Goal: Leave review/rating: Share an evaluation or opinion about a product, service, or content

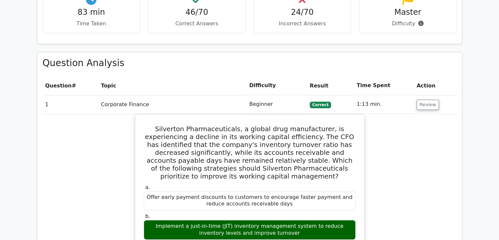
scroll to position [489, 0]
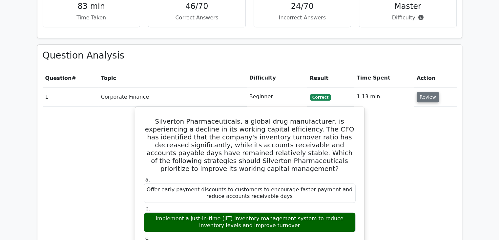
click at [422, 92] on button "Review" at bounding box center [428, 97] width 22 height 10
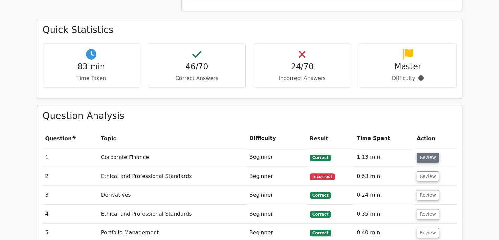
scroll to position [430, 0]
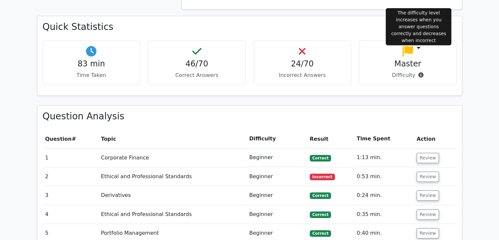
click at [421, 72] on icon at bounding box center [421, 74] width 5 height 5
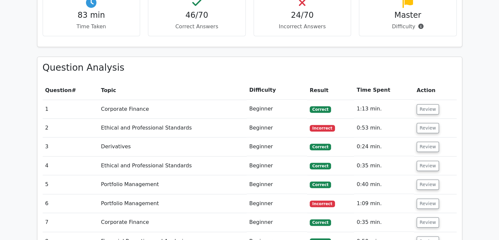
scroll to position [479, 0]
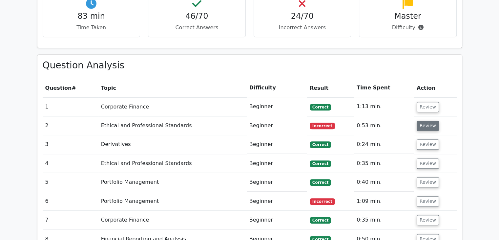
click at [418, 121] on button "Review" at bounding box center [428, 126] width 22 height 10
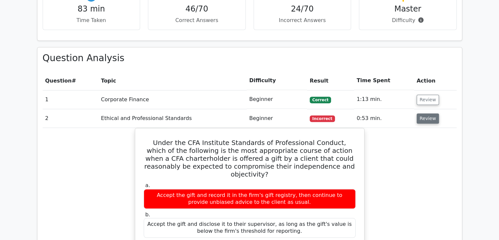
click at [418, 113] on button "Review" at bounding box center [428, 118] width 22 height 10
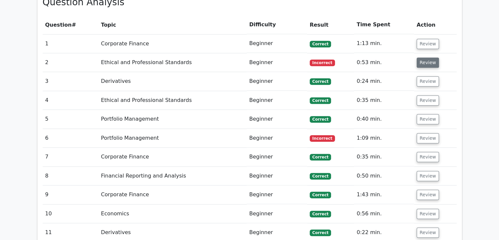
scroll to position [556, 0]
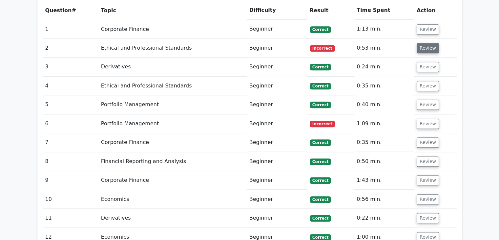
click at [418, 119] on button "Review" at bounding box center [428, 124] width 22 height 10
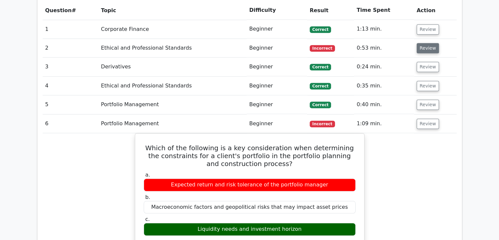
scroll to position [589, 0]
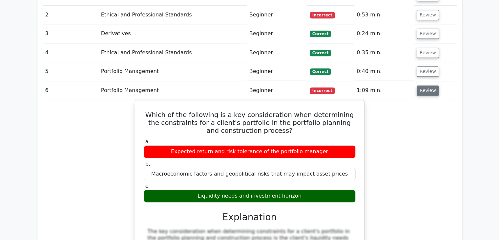
click at [420, 85] on button "Review" at bounding box center [428, 90] width 22 height 10
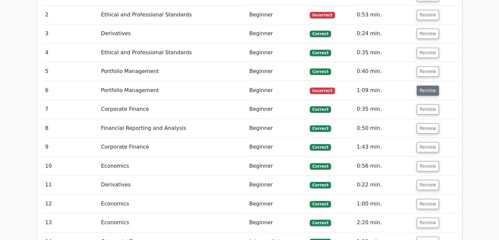
click at [420, 85] on button "Review" at bounding box center [428, 90] width 22 height 10
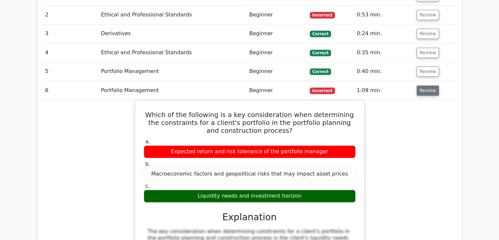
click at [420, 85] on button "Review" at bounding box center [428, 90] width 22 height 10
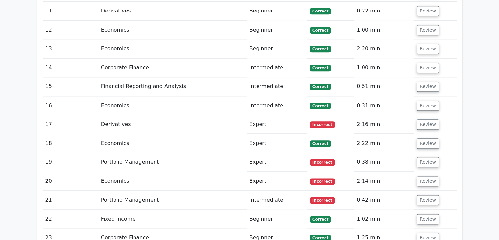
scroll to position [779, 0]
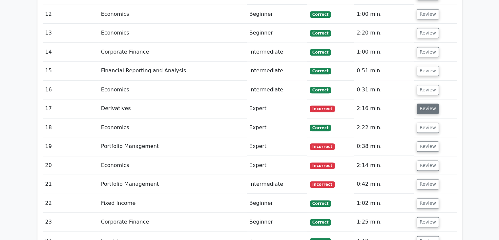
click at [422, 103] on button "Review" at bounding box center [428, 108] width 22 height 10
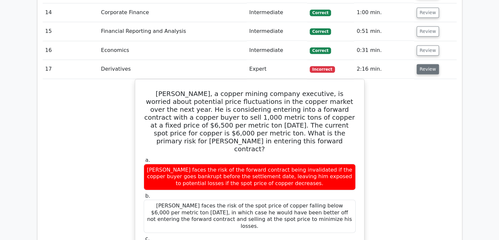
scroll to position [818, 0]
click at [423, 64] on button "Review" at bounding box center [428, 69] width 22 height 10
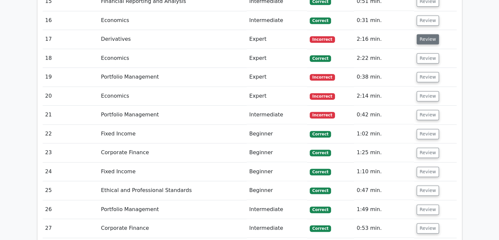
scroll to position [849, 0]
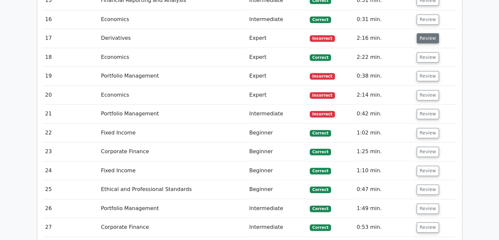
click at [423, 71] on button "Review" at bounding box center [428, 76] width 22 height 10
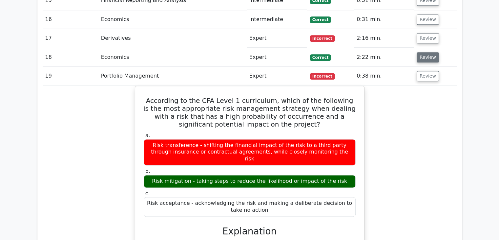
click at [423, 52] on button "Review" at bounding box center [428, 57] width 22 height 10
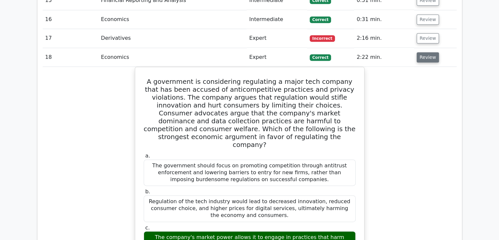
click at [423, 52] on button "Review" at bounding box center [428, 57] width 22 height 10
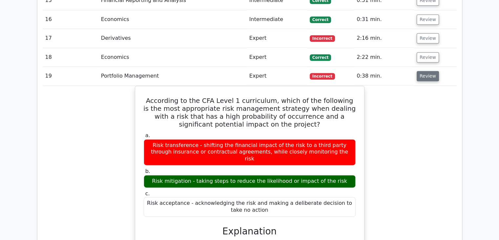
click at [425, 71] on button "Review" at bounding box center [428, 76] width 22 height 10
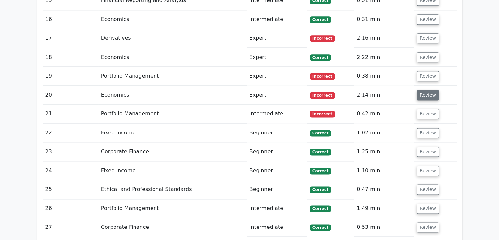
click at [427, 90] on button "Review" at bounding box center [428, 95] width 22 height 10
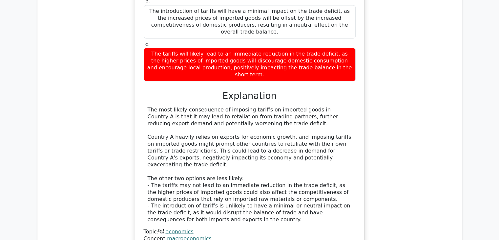
scroll to position [1071, 0]
